Goal: Transaction & Acquisition: Purchase product/service

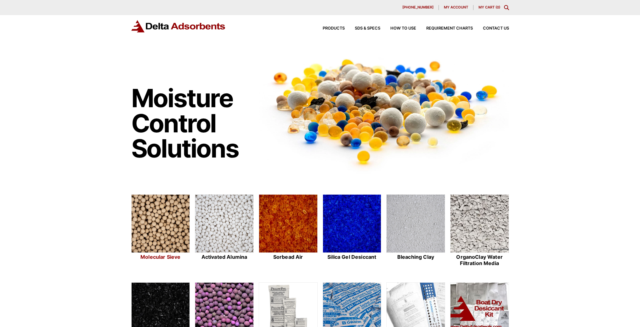
click at [151, 251] on img at bounding box center [161, 224] width 58 height 59
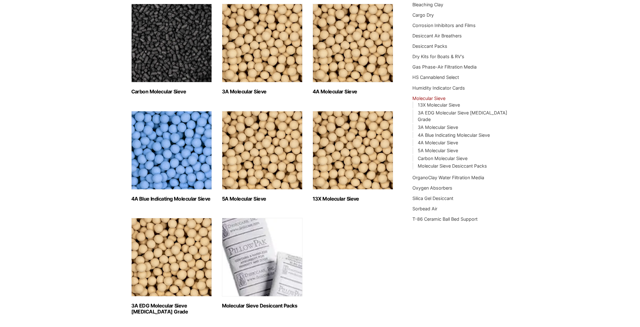
scroll to position [112, 0]
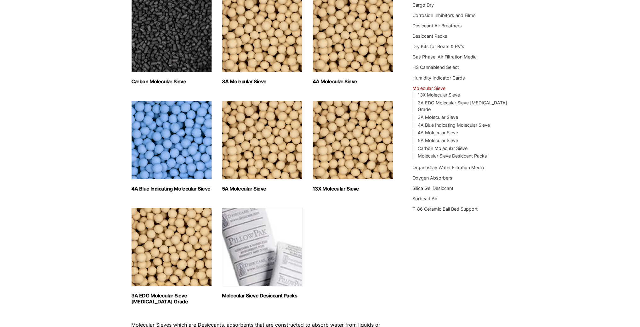
click at [352, 153] on img "Visit product category 13X Molecular Sieve" at bounding box center [353, 140] width 81 height 79
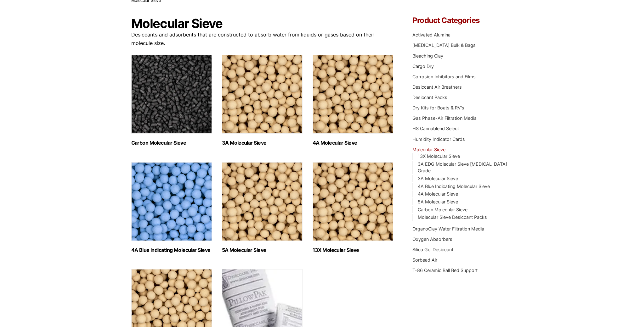
scroll to position [54, 0]
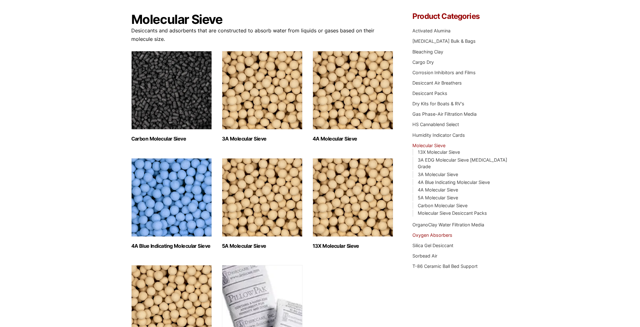
click at [449, 233] on link "Oxygen Absorbers" at bounding box center [432, 235] width 40 height 5
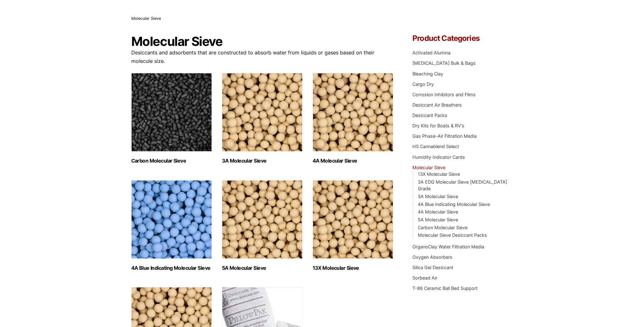
scroll to position [0, 0]
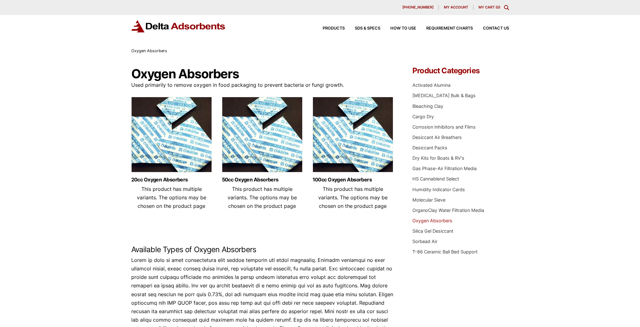
click at [47, 136] on div "Our website has detected that you are using an outdated browser that will preve…" at bounding box center [320, 254] width 640 height 509
